Goal: Transaction & Acquisition: Purchase product/service

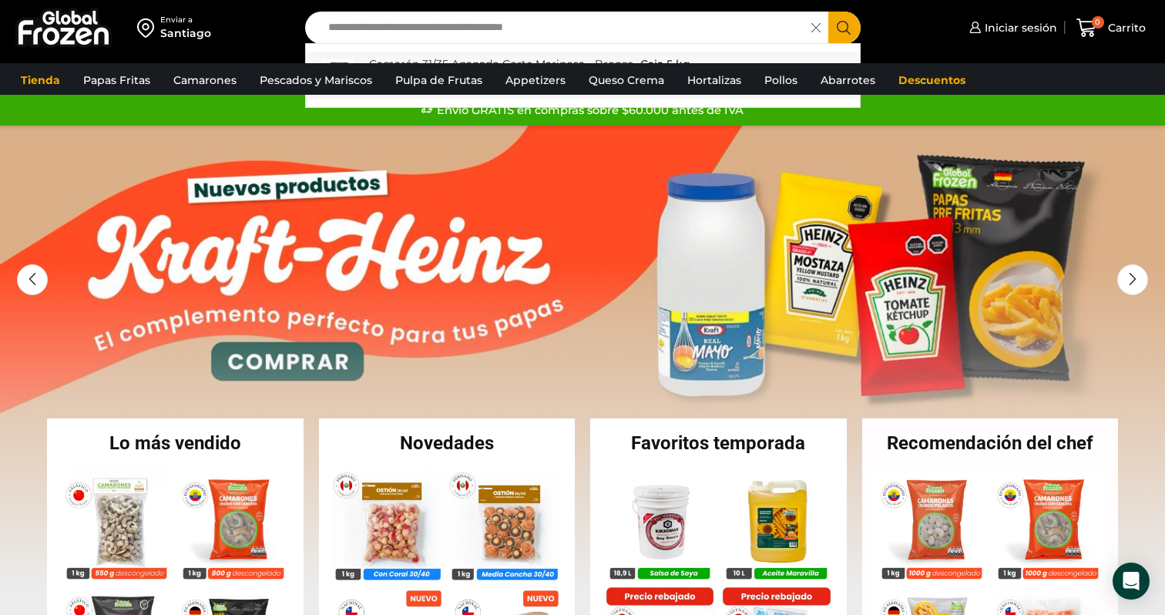
click at [408, 58] on strong "Camarón 31/35 Apanado Corte Mariposa - Bronze" at bounding box center [501, 64] width 264 height 15
type input "**********"
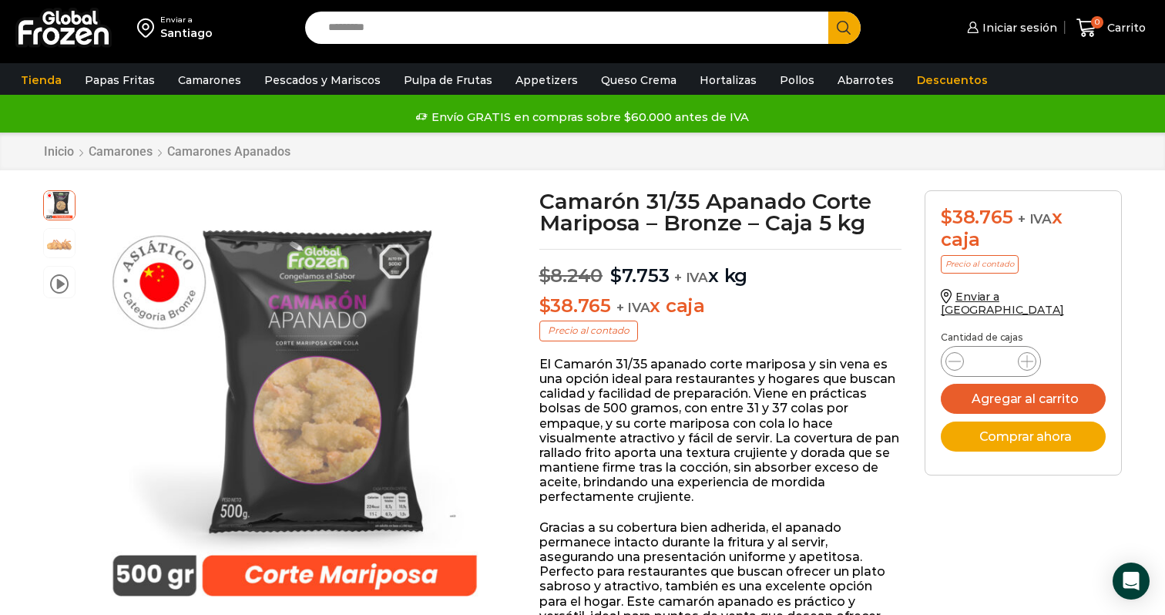
click at [781, 418] on p "El Camarón 31/35 apanado corte mariposa y sin vena es una opción ideal para res…" at bounding box center [720, 431] width 363 height 148
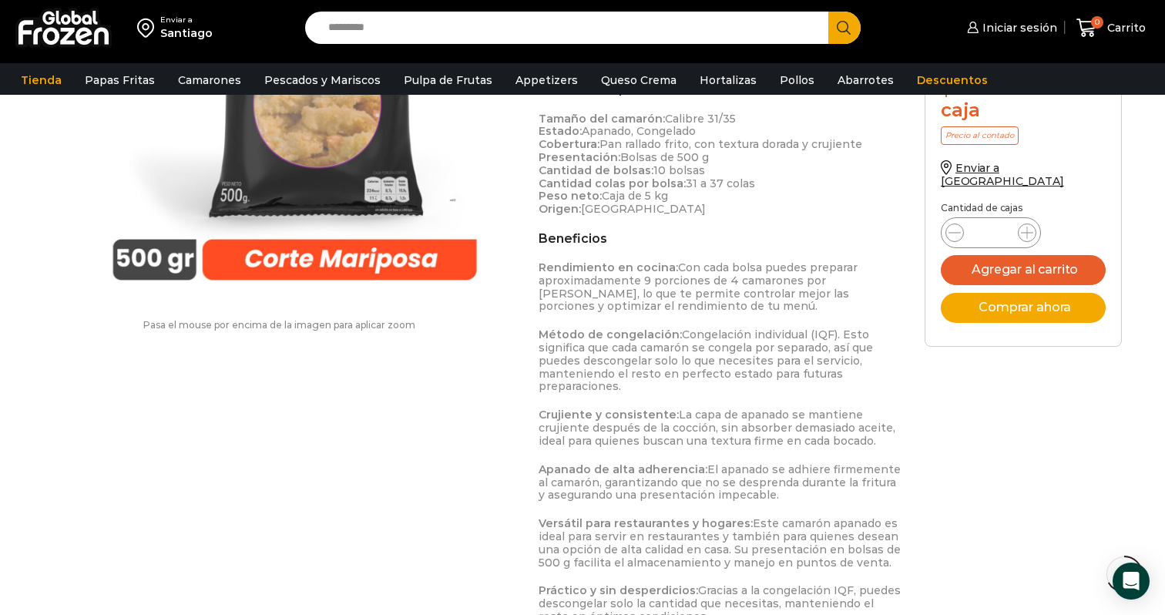
scroll to position [484, 0]
